Goal: Task Accomplishment & Management: Use online tool/utility

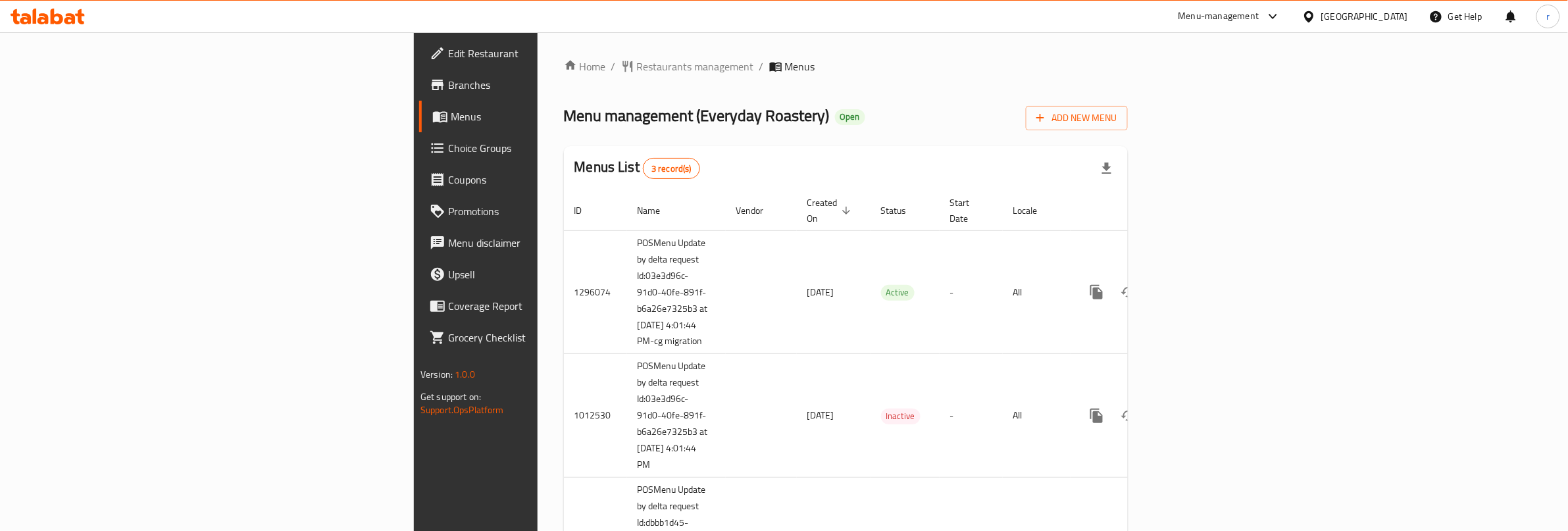
click at [419, 159] on link "Choice Groups" at bounding box center [548, 148] width 257 height 32
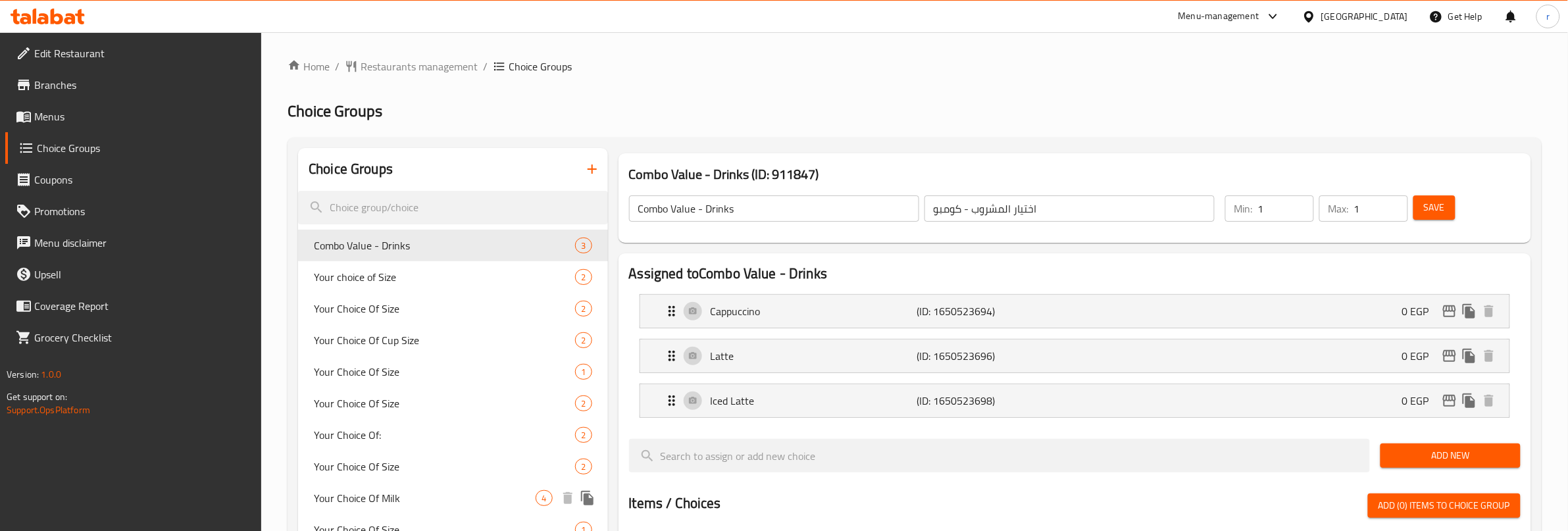
drag, startPoint x: 432, startPoint y: 496, endPoint x: 811, endPoint y: 41, distance: 592.2
click at [432, 496] on span "Your Choice Of Milk" at bounding box center [425, 498] width 222 height 16
type input "Your Choice Of Milk"
type input "إختيارك من اللبن"
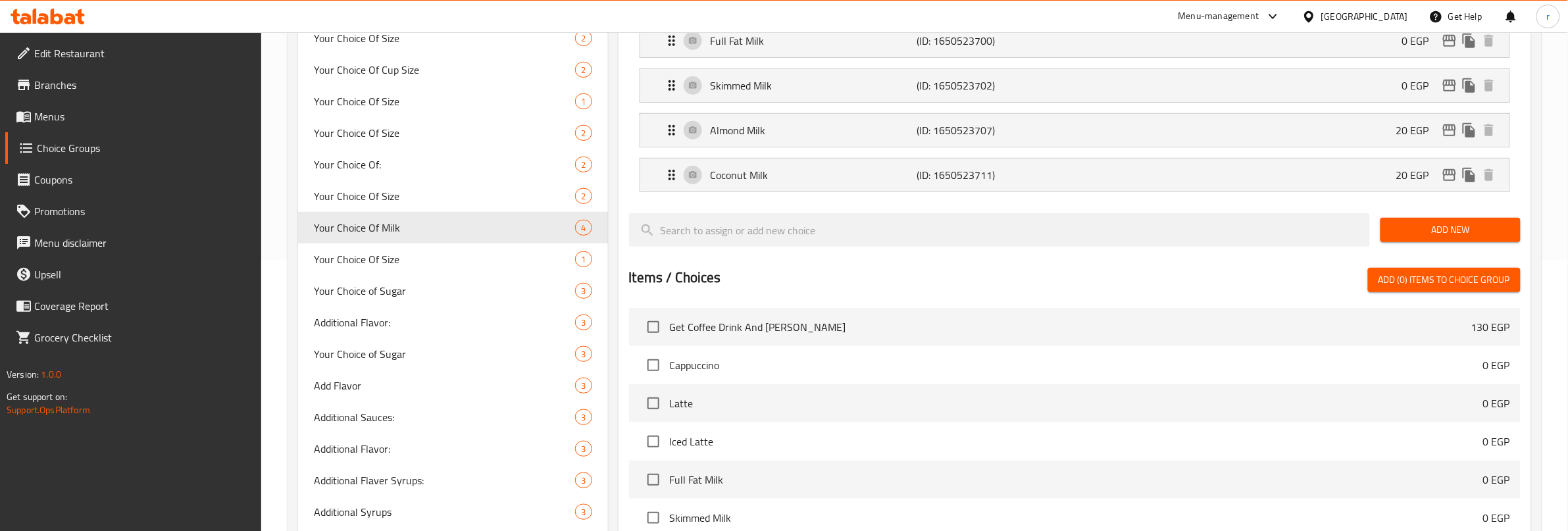
scroll to position [244, 0]
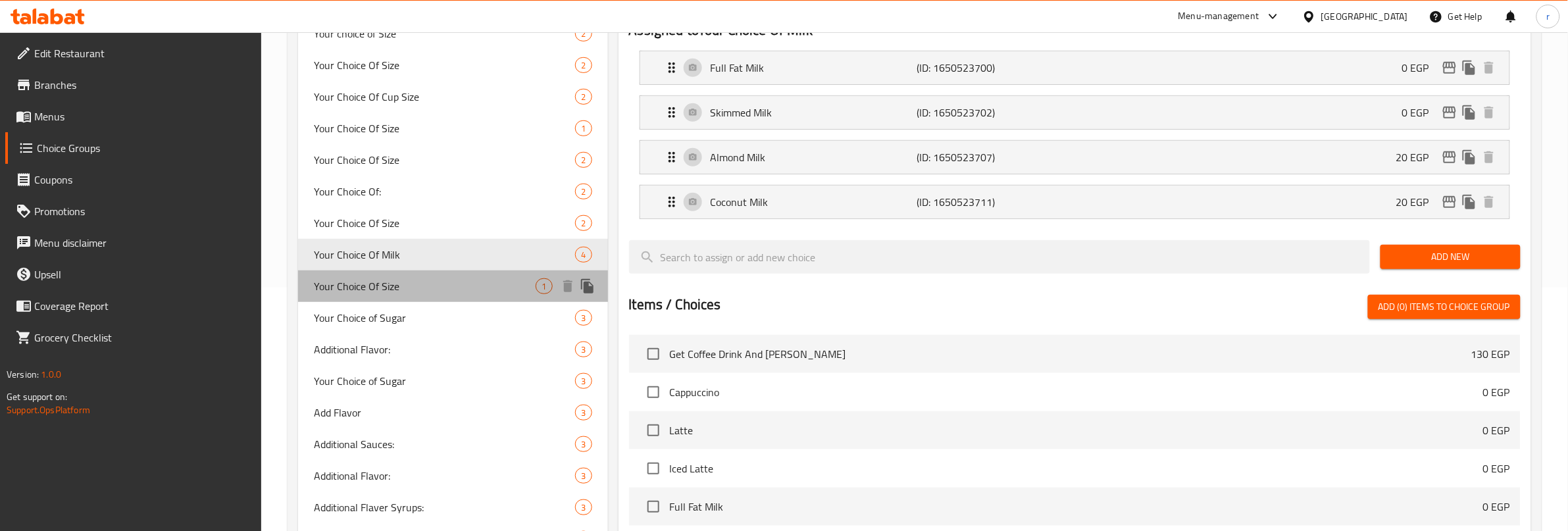
drag, startPoint x: 383, startPoint y: 287, endPoint x: 396, endPoint y: 284, distance: 13.3
click at [383, 287] on span "Your Choice Of Size" at bounding box center [425, 286] width 222 height 16
type input "Your Choice Of Size"
type input "اختيارك من الحجم"
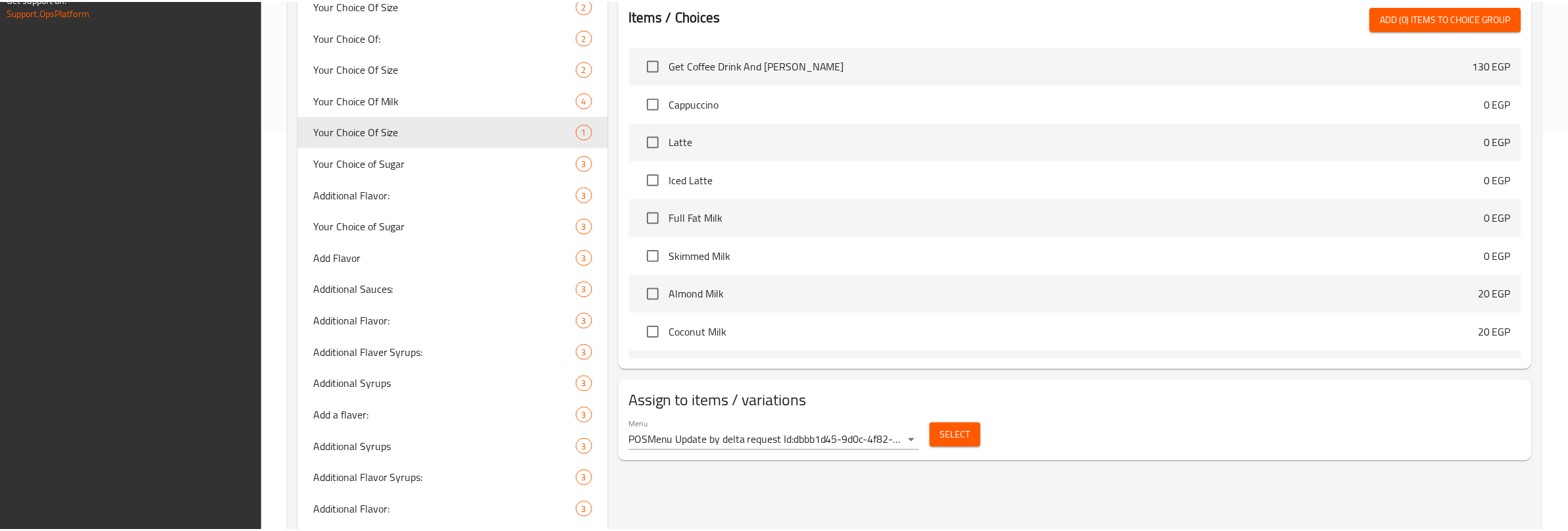
scroll to position [655, 0]
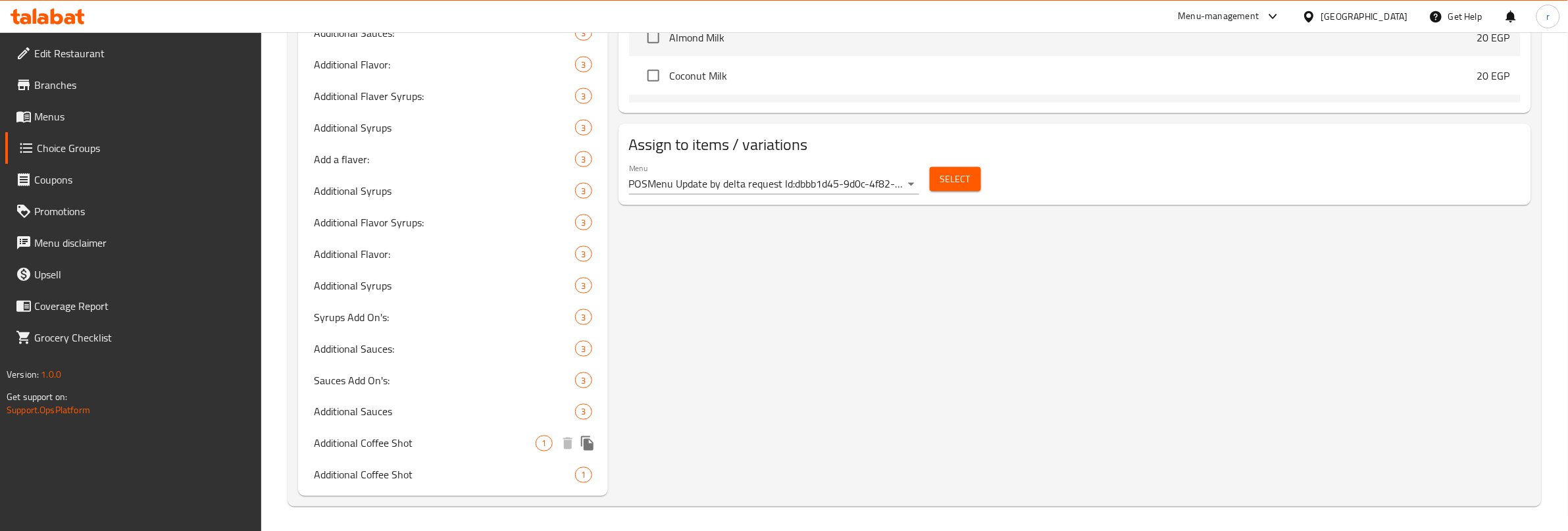
click at [385, 451] on span "Additional Coffee Shot" at bounding box center [425, 443] width 222 height 16
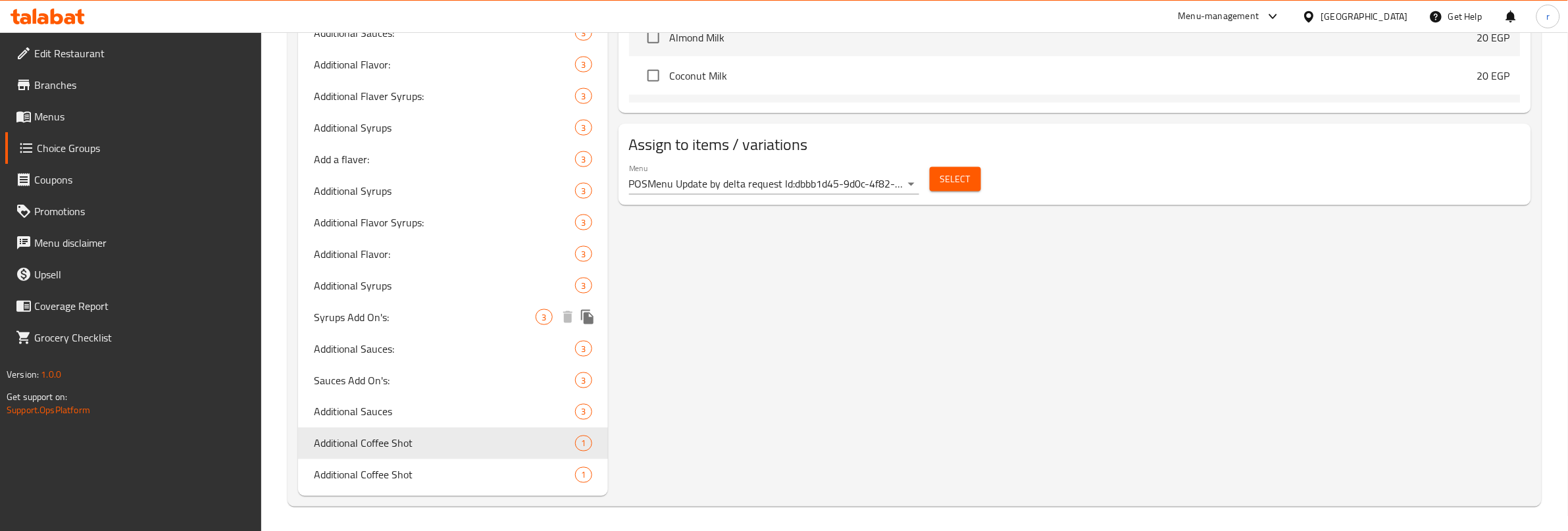
type input "Additional Coffee Shot"
type input "اكسترا شوت"
type input "0"
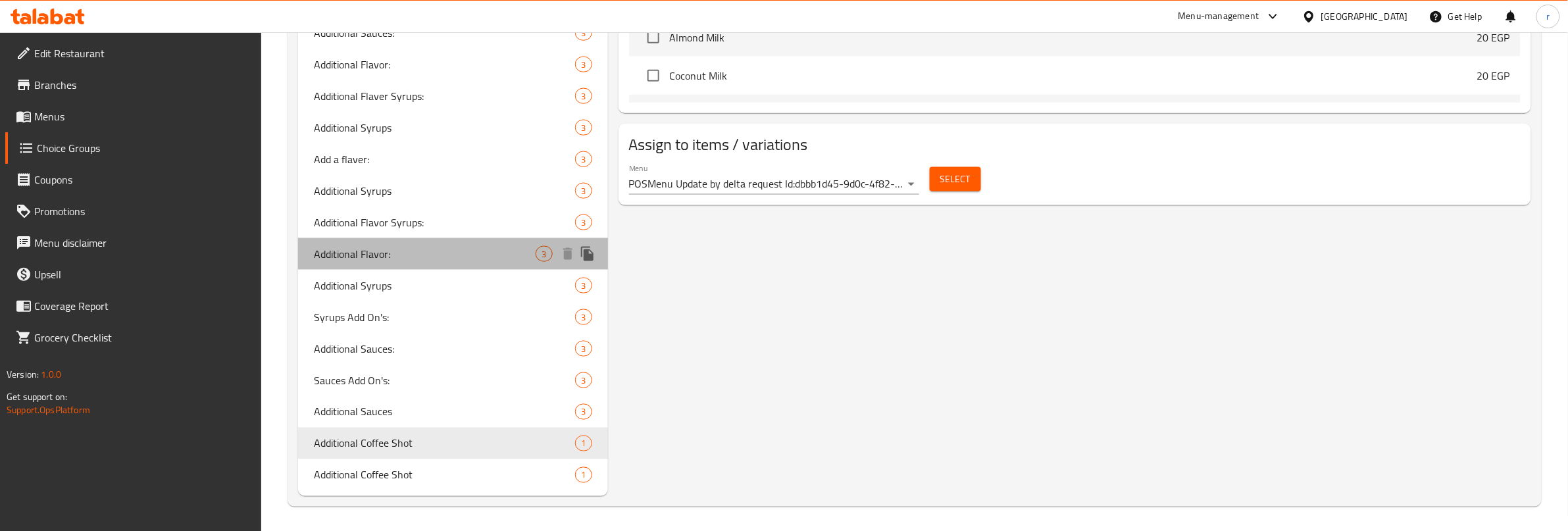
click at [388, 260] on span "Additional Flavor:" at bounding box center [425, 254] width 222 height 16
type input "Additional Flavor:"
type input "اضافة فلفر:"
type input "3"
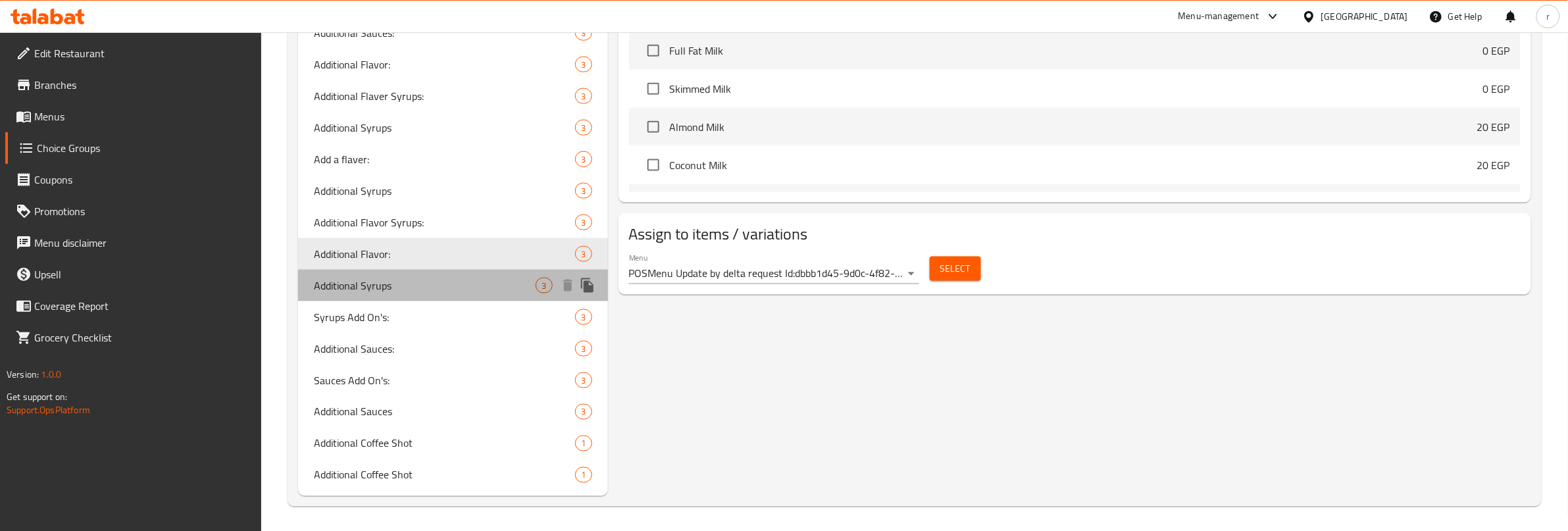
click at [376, 284] on span "Additional Syrups" at bounding box center [425, 286] width 222 height 16
type input "Additional Syrups"
type input "شراب إضافي"
type input "0"
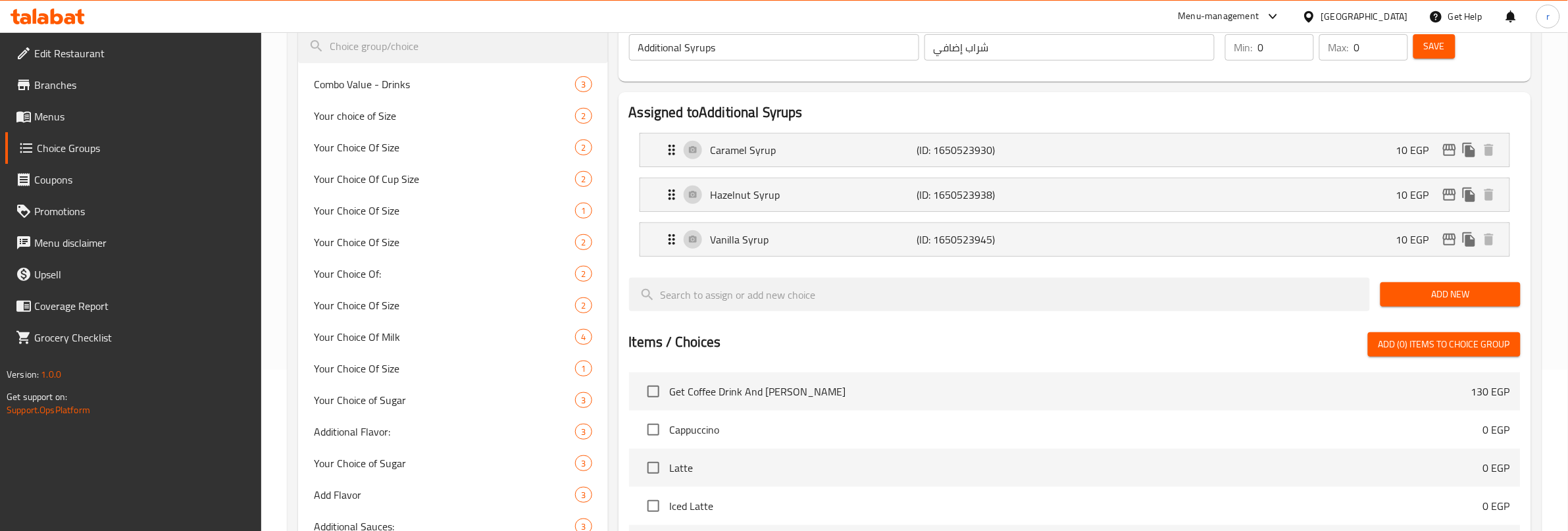
scroll to position [0, 0]
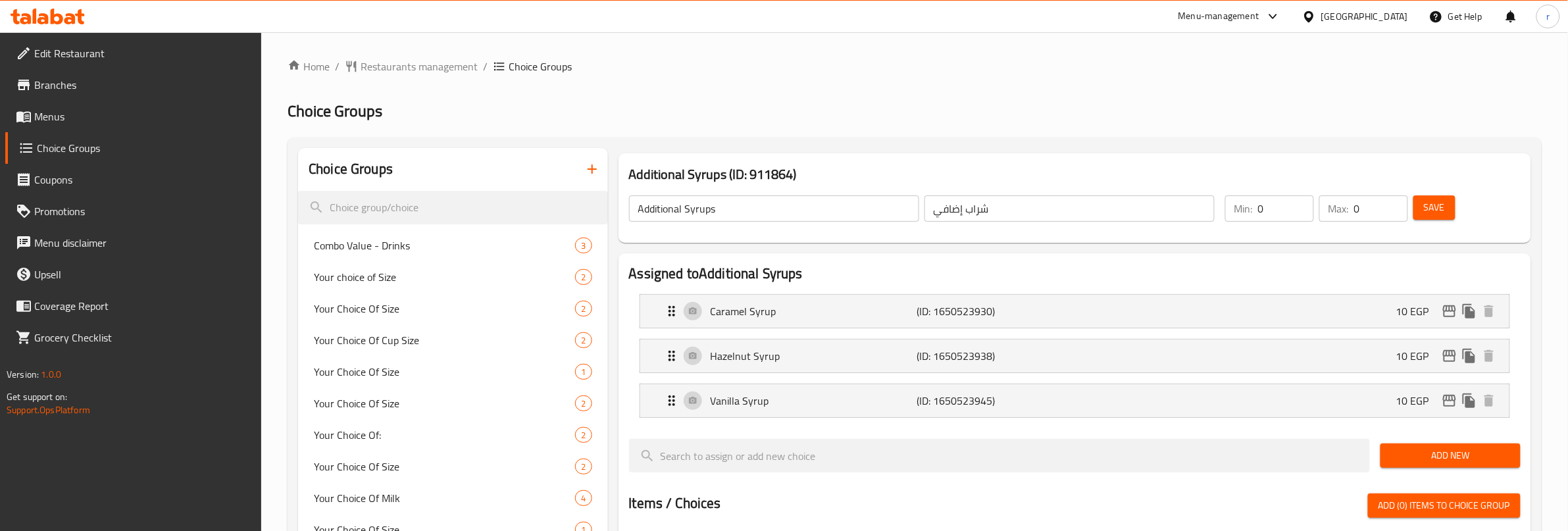
click at [935, 114] on h2 "Choice Groups" at bounding box center [914, 111] width 1255 height 21
click at [641, 69] on ol "Home / Restaurants management / Choice Groups" at bounding box center [914, 66] width 1255 height 16
